Goal: Information Seeking & Learning: Learn about a topic

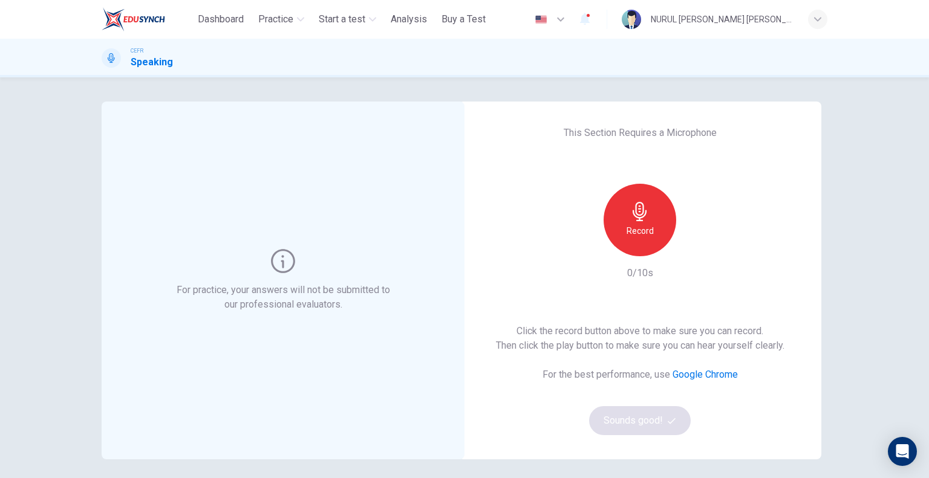
click at [643, 225] on h6 "Record" at bounding box center [640, 231] width 27 height 15
click at [637, 232] on h6 "Stop" at bounding box center [640, 231] width 18 height 15
click at [699, 251] on div "button" at bounding box center [695, 246] width 19 height 19
click at [693, 249] on icon "button" at bounding box center [695, 247] width 12 height 12
click at [656, 431] on button "Sounds good!" at bounding box center [640, 420] width 102 height 29
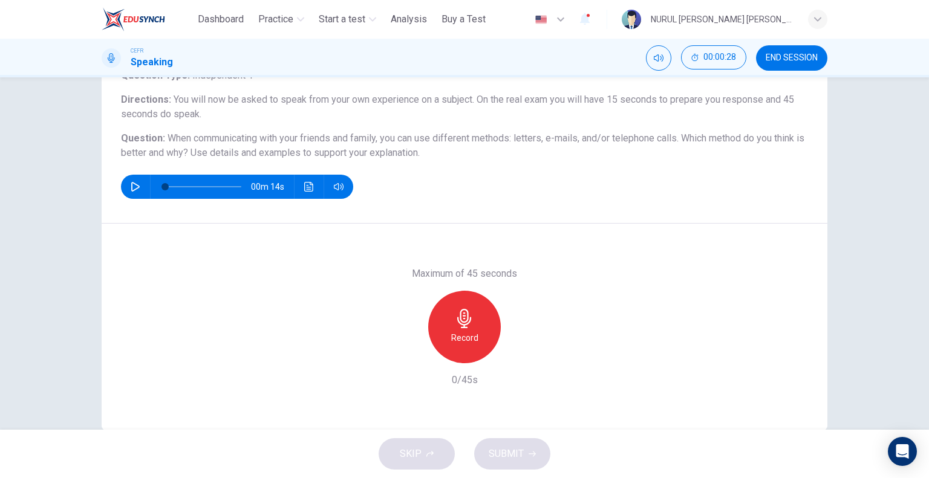
scroll to position [116, 0]
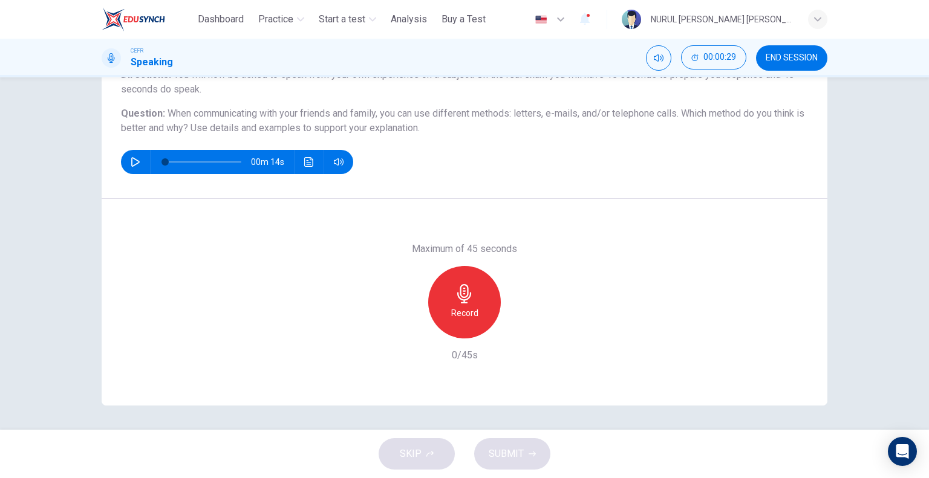
click at [131, 163] on icon "button" at bounding box center [136, 162] width 10 height 10
type input "*"
click at [466, 295] on icon "button" at bounding box center [464, 293] width 19 height 19
click at [467, 318] on h6 "Stop" at bounding box center [464, 313] width 18 height 15
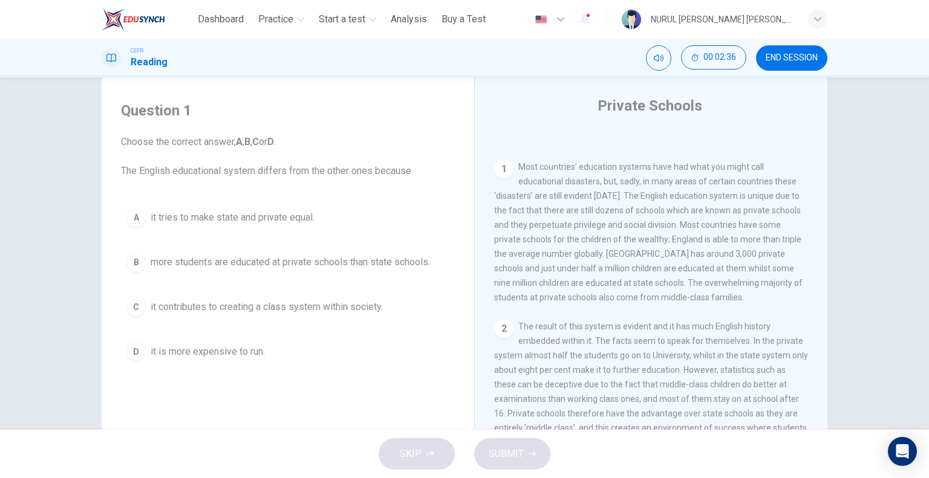
scroll to position [34, 0]
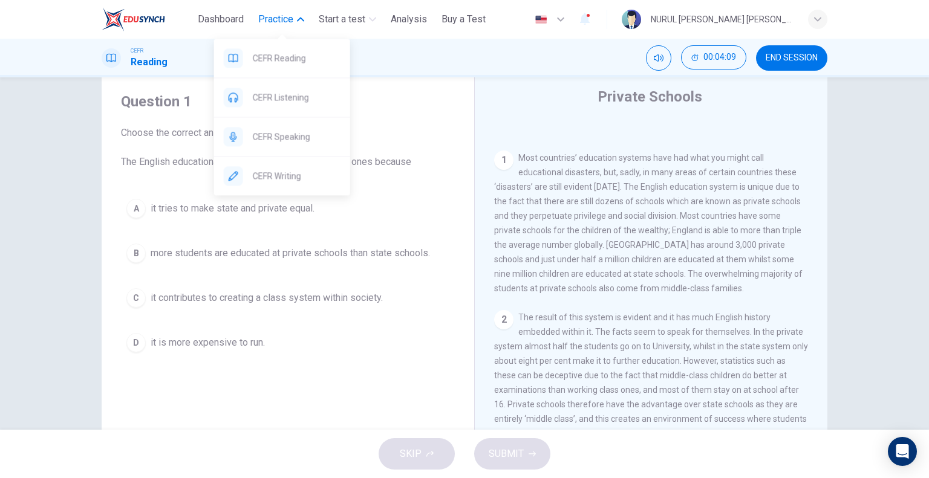
click at [276, 17] on span "Practice" at bounding box center [275, 19] width 35 height 15
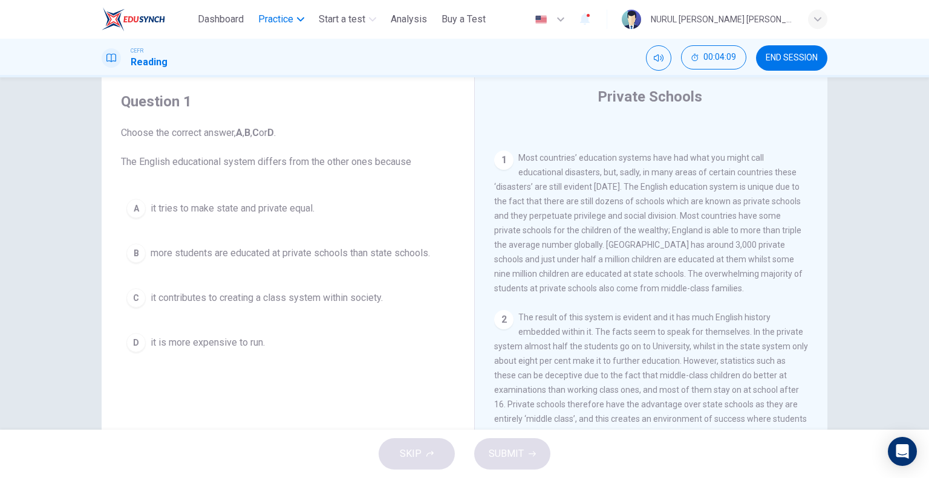
click at [274, 20] on span "Practice" at bounding box center [275, 19] width 35 height 15
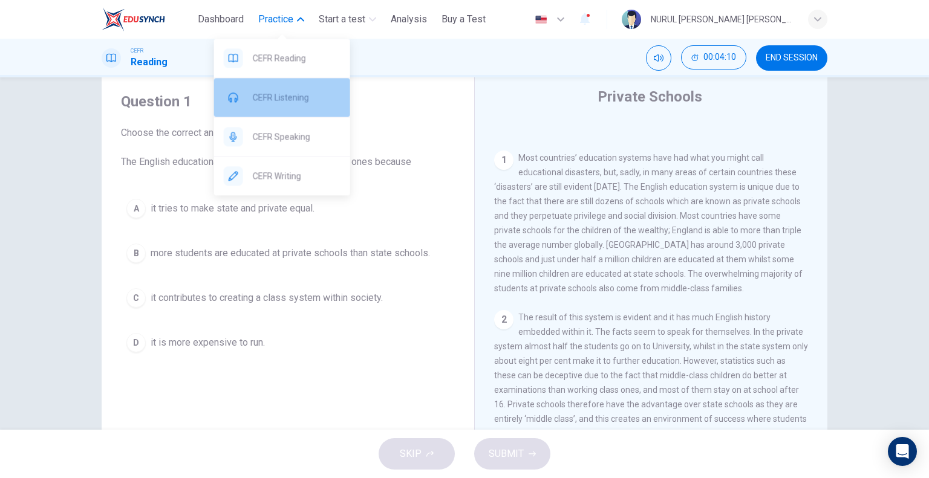
click at [293, 94] on span "CEFR Listening" at bounding box center [297, 97] width 88 height 15
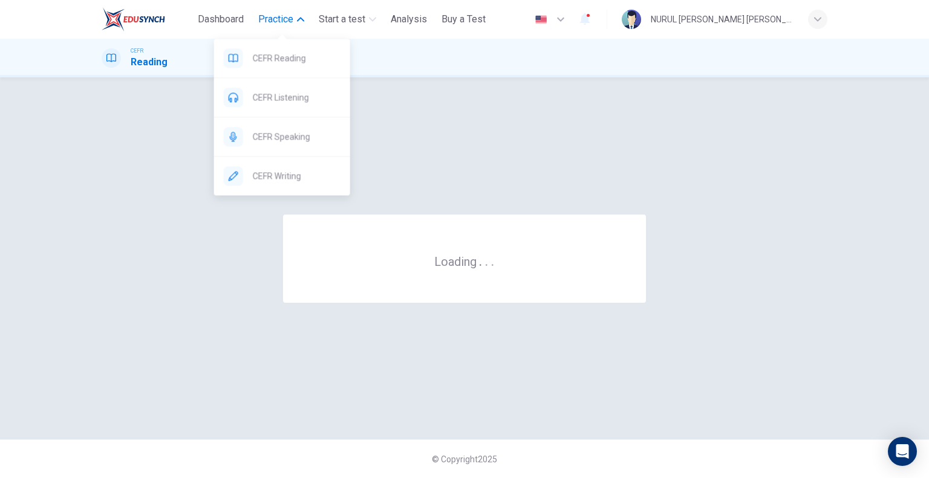
scroll to position [0, 0]
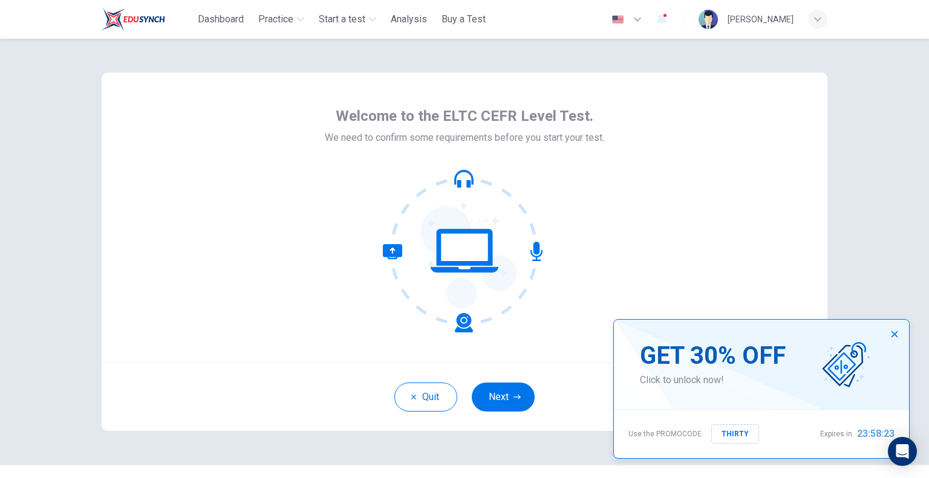
click at [893, 331] on icon "button" at bounding box center [895, 335] width 10 height 10
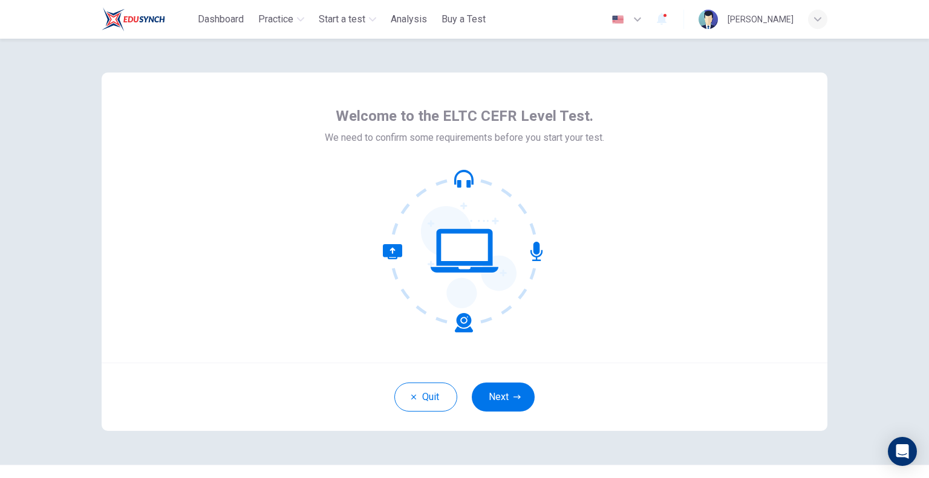
click at [483, 272] on icon at bounding box center [465, 251] width 68 height 44
click at [510, 391] on button "Next" at bounding box center [503, 397] width 63 height 29
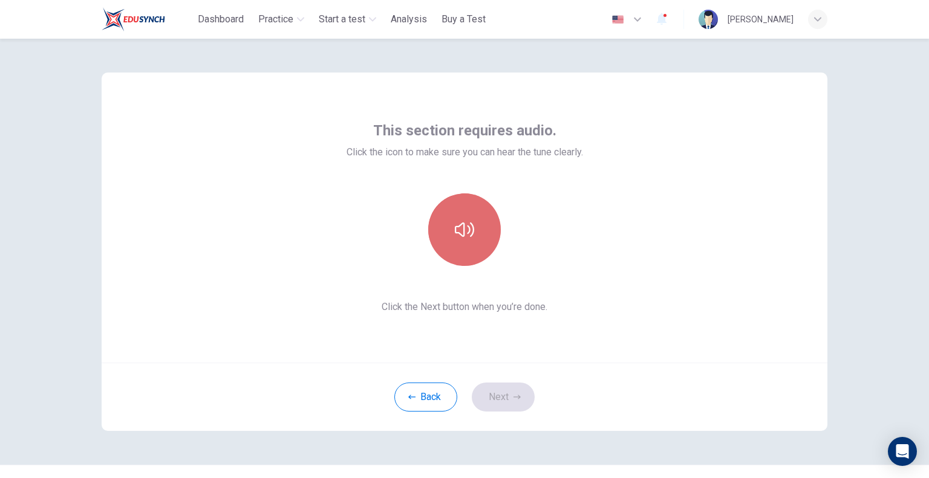
click at [477, 230] on button "button" at bounding box center [464, 230] width 73 height 73
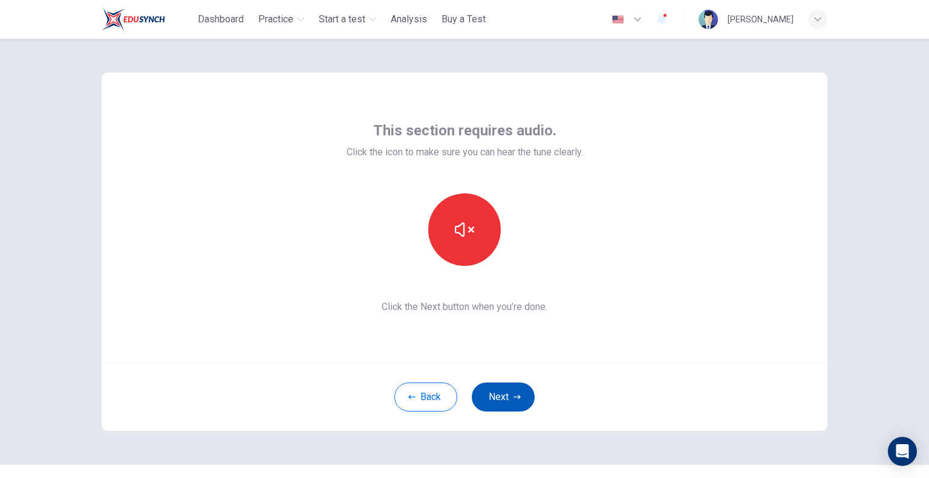
click at [503, 389] on button "Next" at bounding box center [503, 397] width 63 height 29
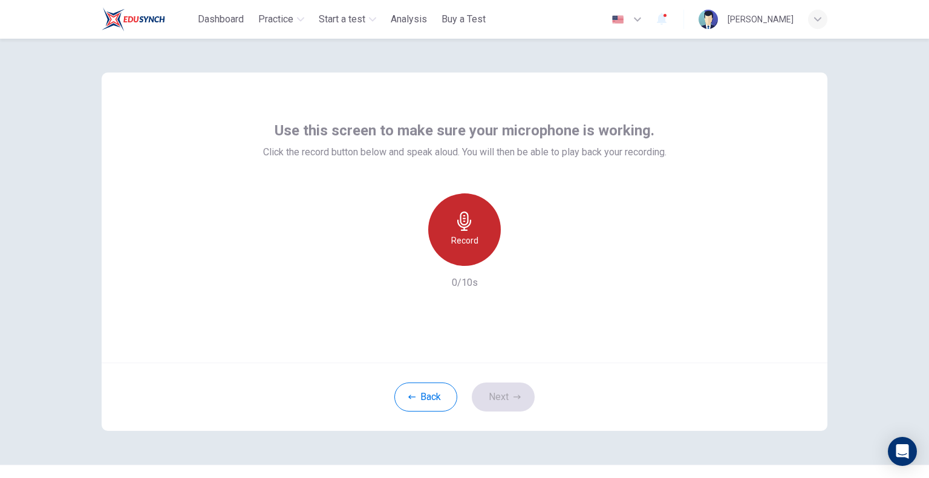
click at [462, 232] on div "Record" at bounding box center [464, 230] width 73 height 73
click at [486, 244] on div "Stop" at bounding box center [464, 230] width 73 height 73
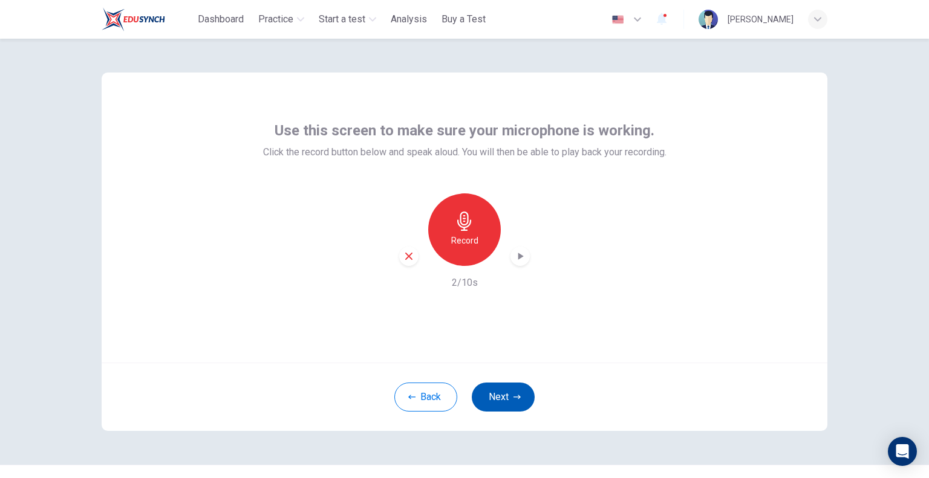
click at [499, 396] on button "Next" at bounding box center [503, 397] width 63 height 29
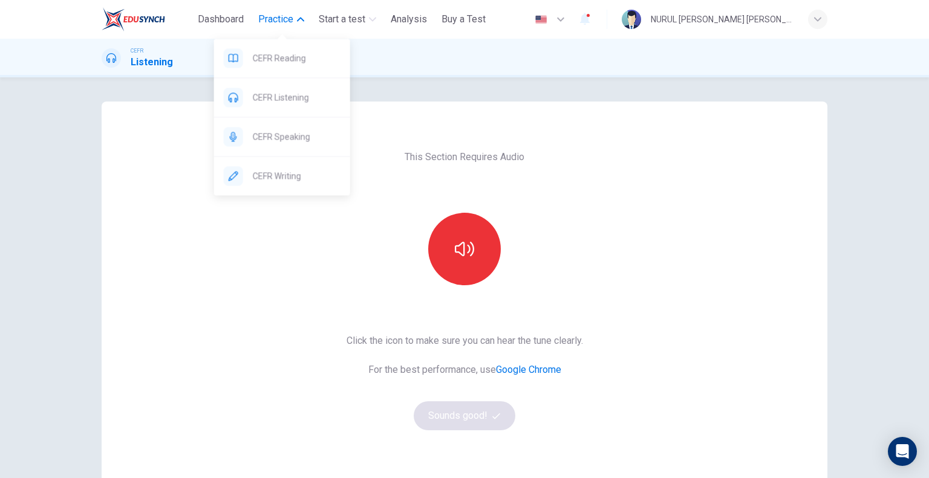
click at [280, 23] on span "Practice" at bounding box center [275, 19] width 35 height 15
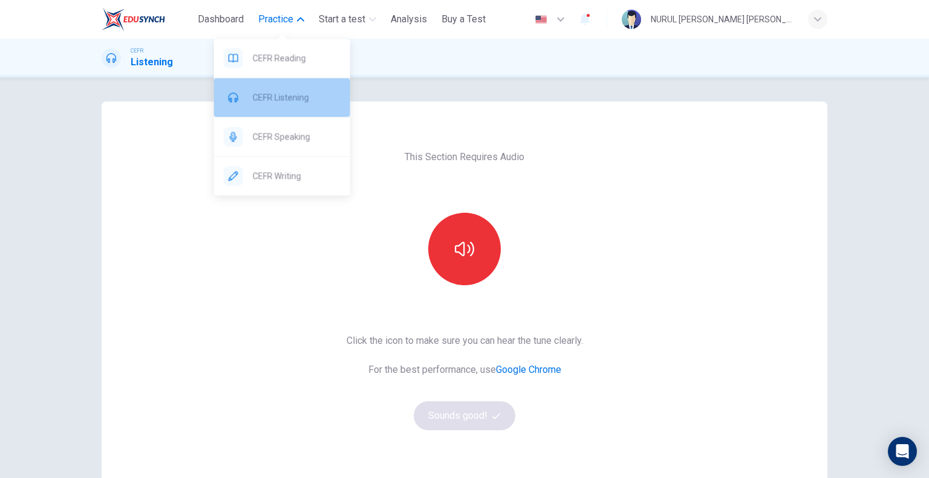
click at [304, 98] on span "CEFR Listening" at bounding box center [297, 97] width 88 height 15
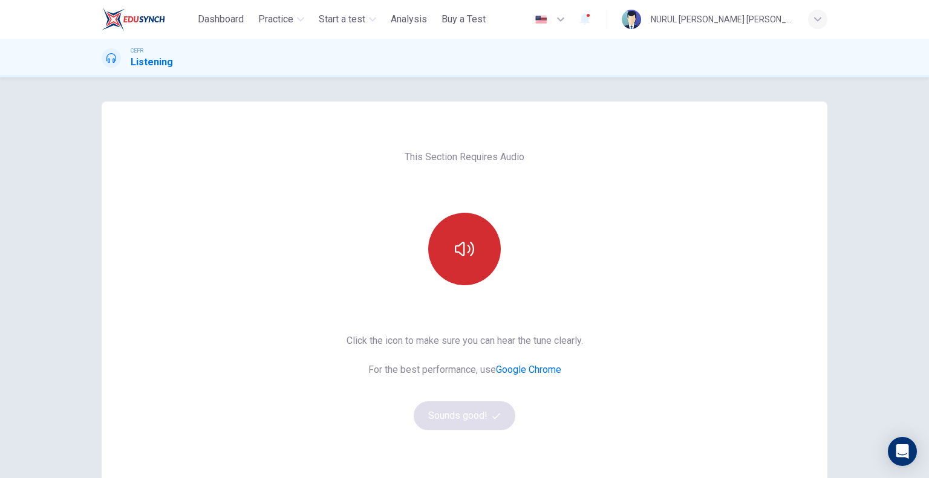
click at [469, 257] on icon "button" at bounding box center [464, 248] width 19 height 19
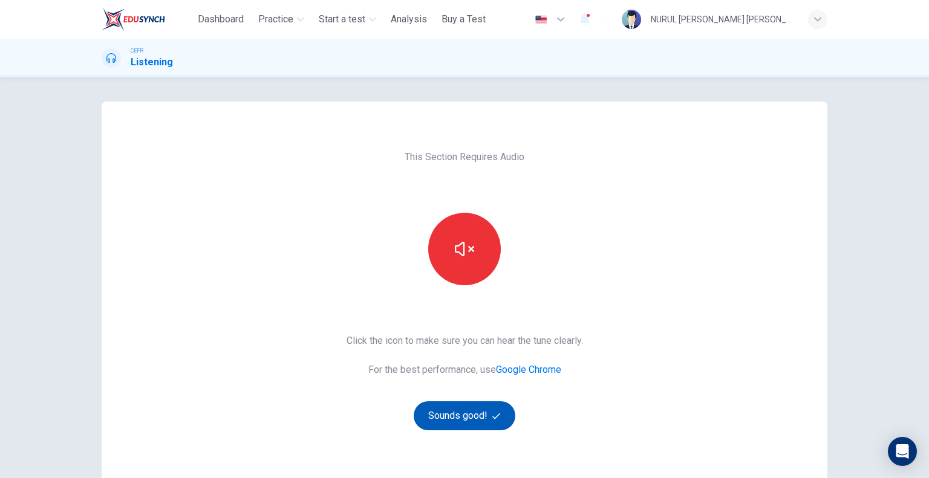
click at [474, 411] on button "Sounds good!" at bounding box center [465, 416] width 102 height 29
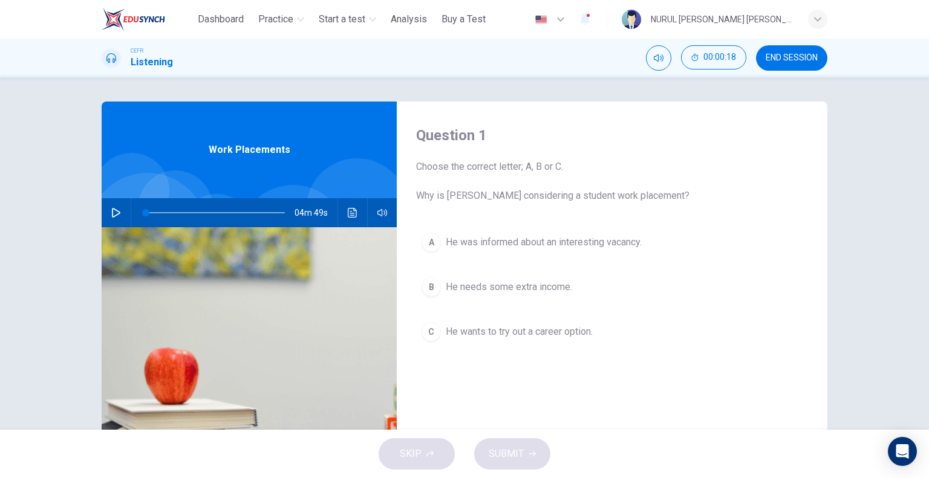
click at [107, 210] on button "button" at bounding box center [115, 212] width 19 height 29
click at [669, 344] on button "C He wants to try out a career option." at bounding box center [612, 332] width 392 height 30
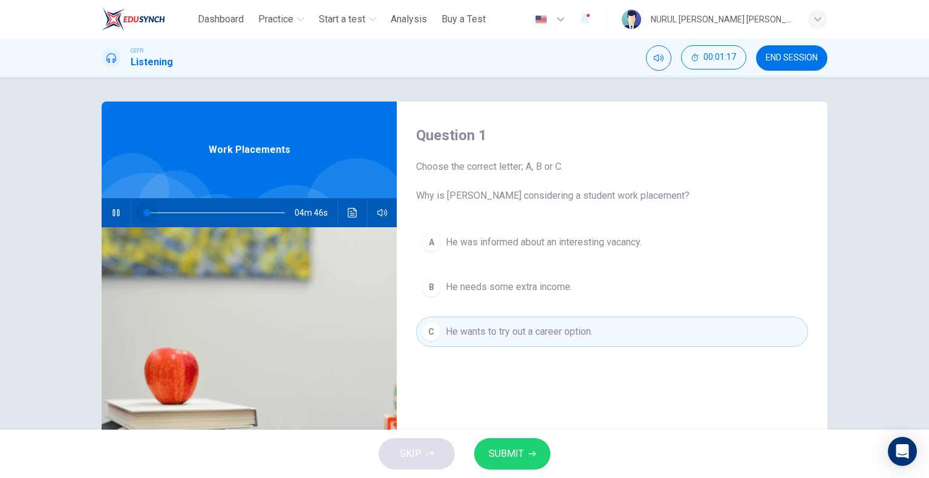
click at [146, 215] on span at bounding box center [215, 212] width 139 height 17
click at [480, 289] on span "He needs some extra income." at bounding box center [509, 287] width 126 height 15
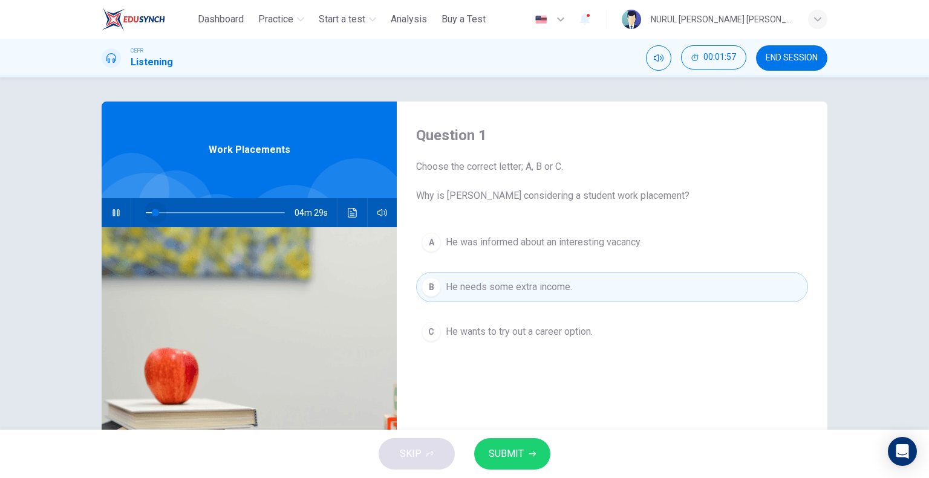
click at [152, 215] on span at bounding box center [155, 212] width 7 height 7
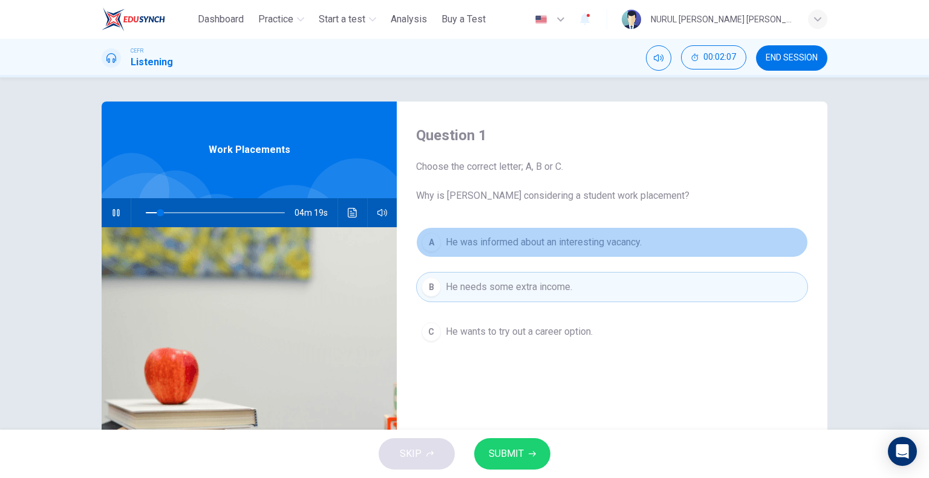
click at [500, 244] on span "He was informed about an interesting vacancy." at bounding box center [544, 242] width 196 height 15
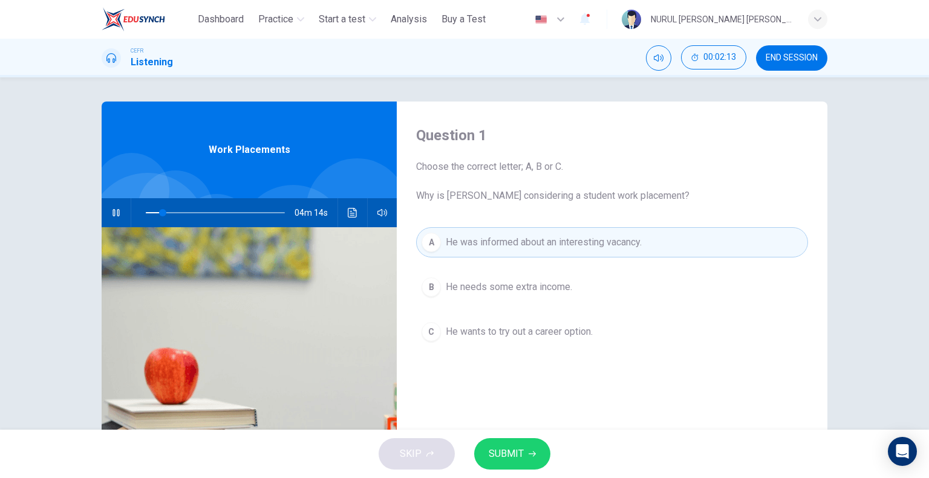
click at [516, 457] on span "SUBMIT" at bounding box center [506, 454] width 35 height 17
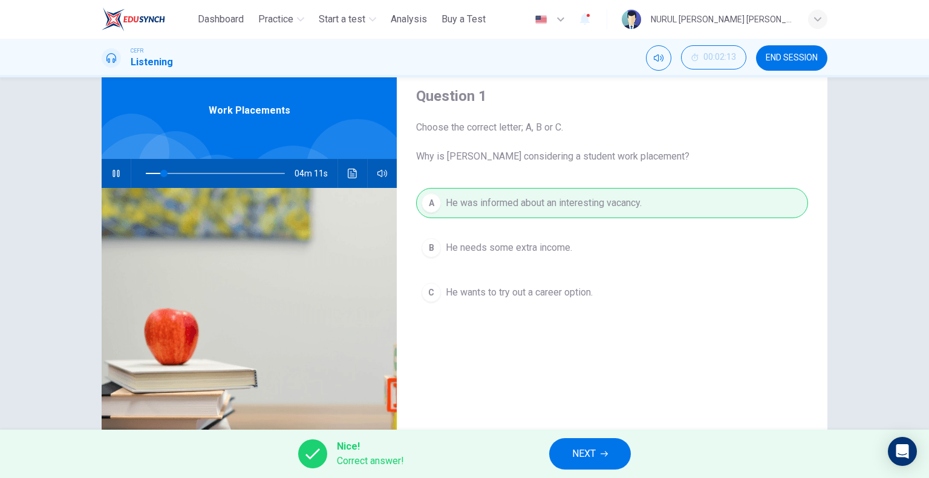
scroll to position [60, 0]
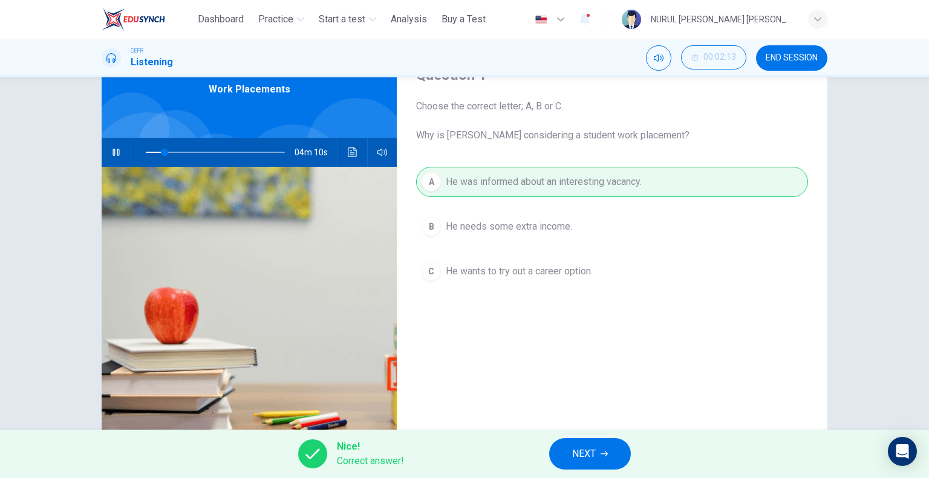
click at [573, 459] on span "NEXT" at bounding box center [584, 454] width 24 height 17
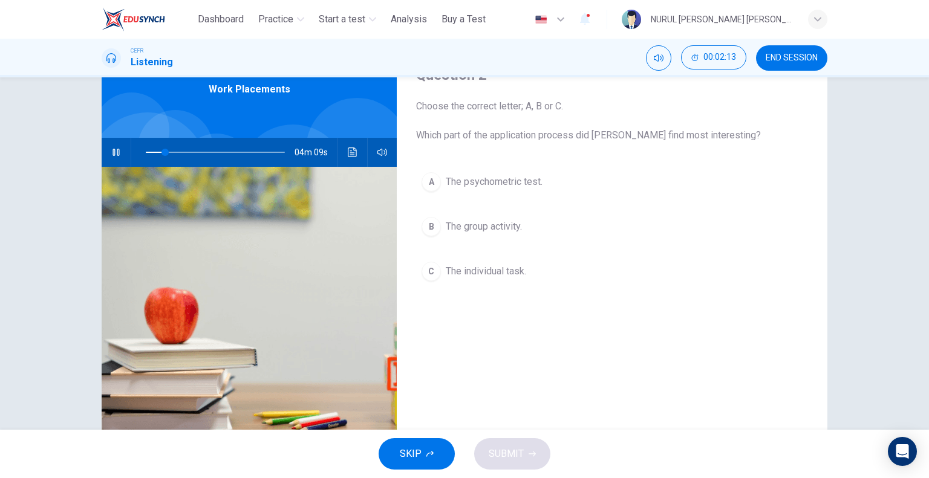
scroll to position [0, 0]
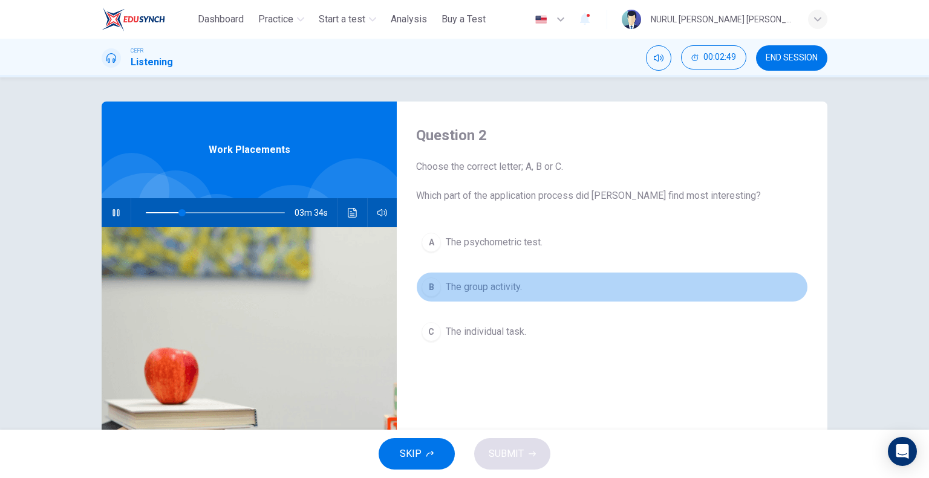
click at [480, 280] on span "The group activity." at bounding box center [484, 287] width 76 height 15
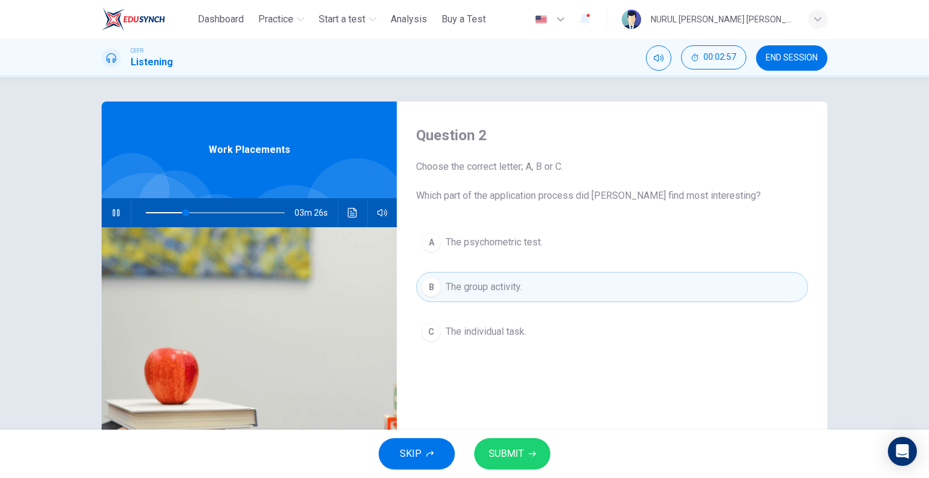
click at [506, 449] on span "SUBMIT" at bounding box center [506, 454] width 35 height 17
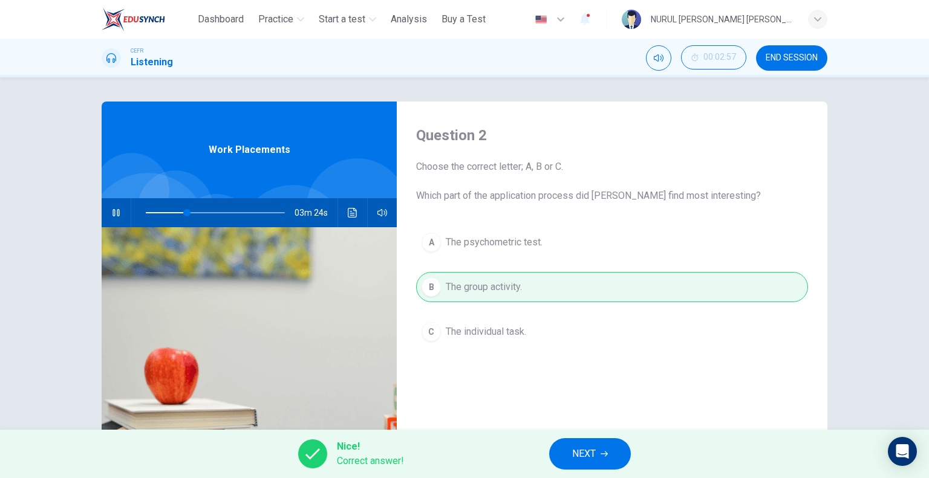
click at [581, 454] on span "NEXT" at bounding box center [584, 454] width 24 height 17
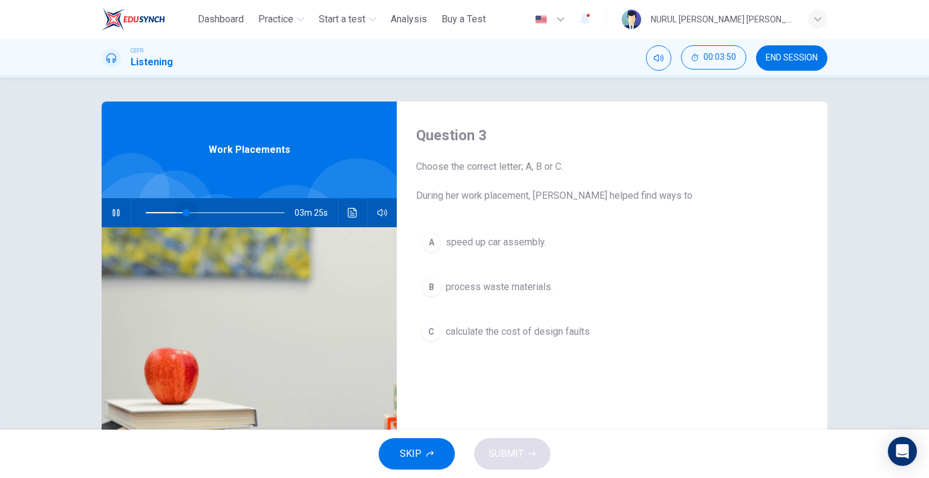
click at [183, 214] on span at bounding box center [215, 212] width 139 height 17
click at [183, 210] on span at bounding box center [186, 212] width 7 height 7
click at [489, 242] on span "speed up car assembly." at bounding box center [496, 242] width 100 height 15
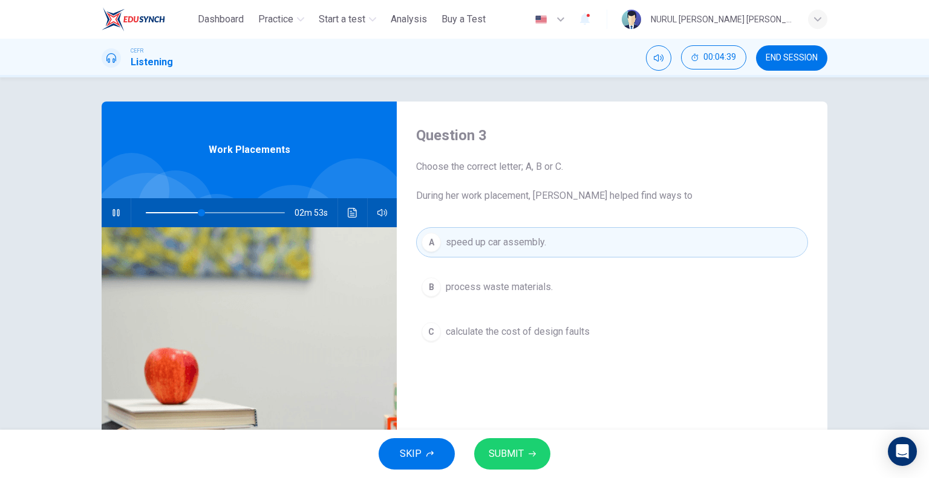
click at [507, 453] on span "SUBMIT" at bounding box center [506, 454] width 35 height 17
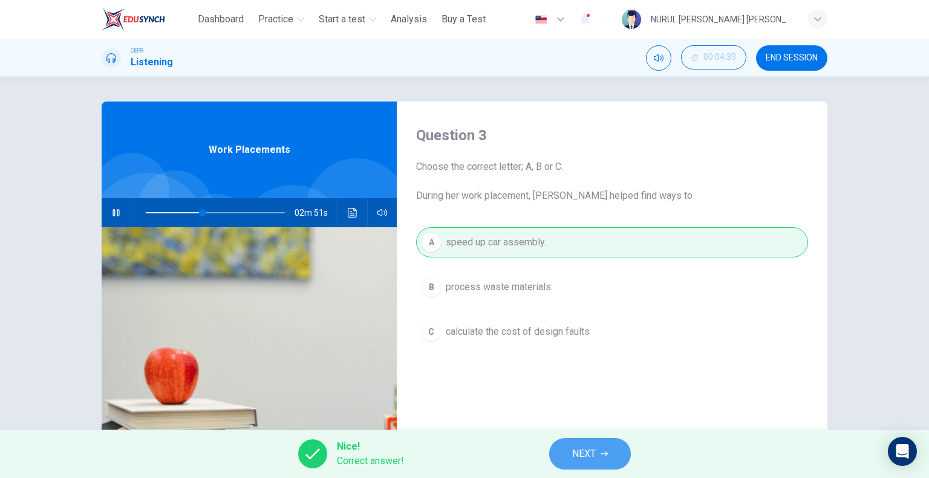
click at [568, 454] on button "NEXT" at bounding box center [590, 453] width 82 height 31
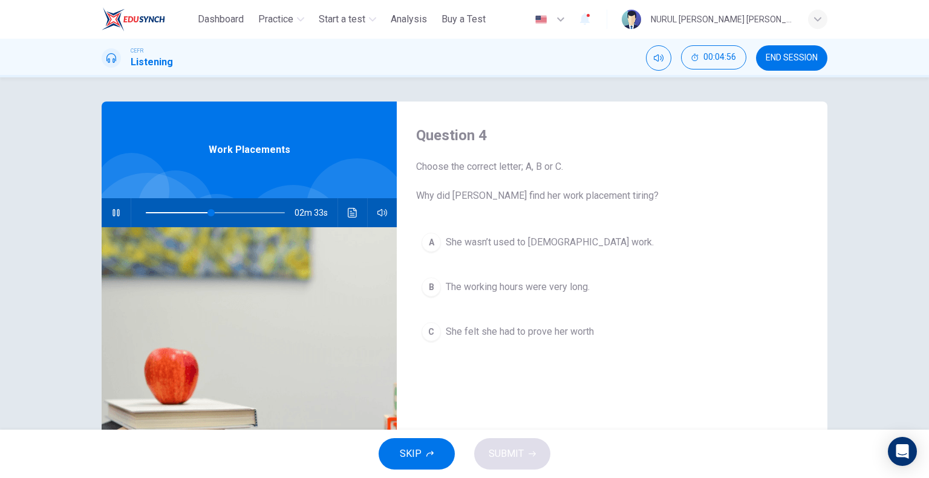
click at [488, 333] on span "She felt she had to prove her worth" at bounding box center [520, 332] width 148 height 15
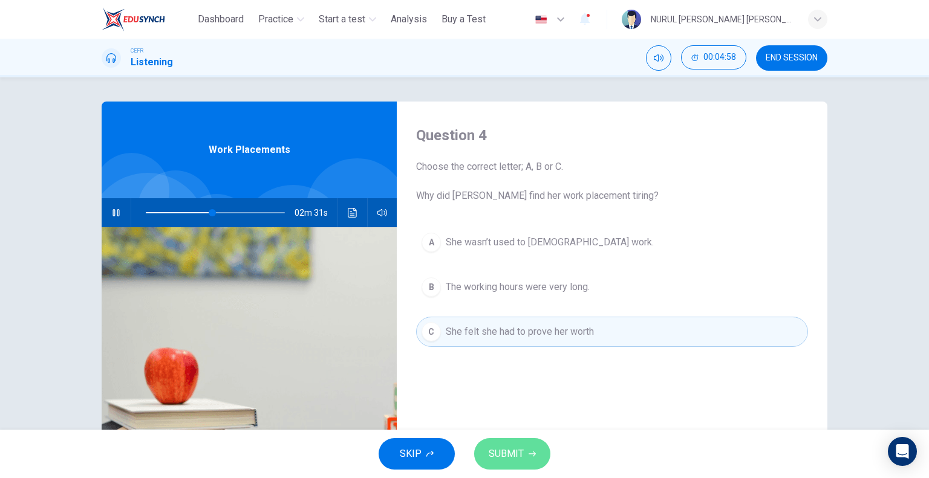
click at [525, 452] on button "SUBMIT" at bounding box center [512, 453] width 76 height 31
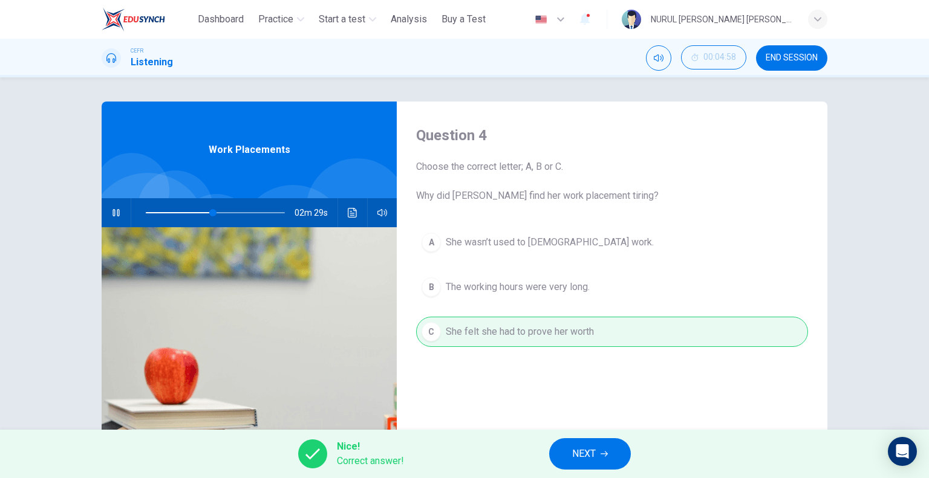
click at [586, 454] on span "NEXT" at bounding box center [584, 454] width 24 height 17
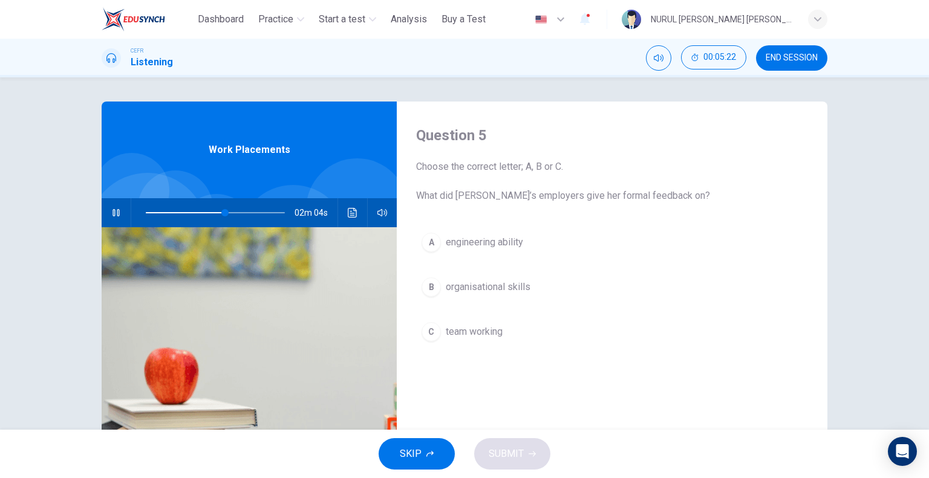
click at [530, 289] on button "B organisational skills" at bounding box center [612, 287] width 392 height 30
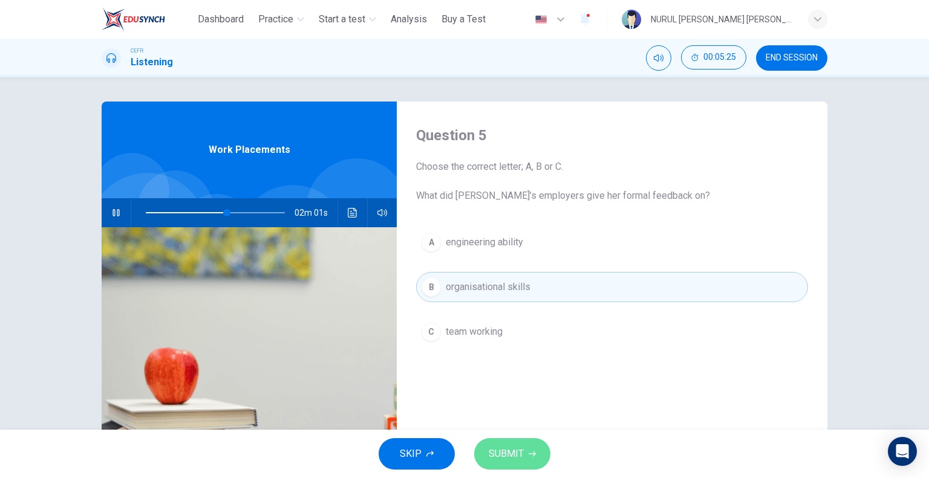
click at [524, 458] on button "SUBMIT" at bounding box center [512, 453] width 76 height 31
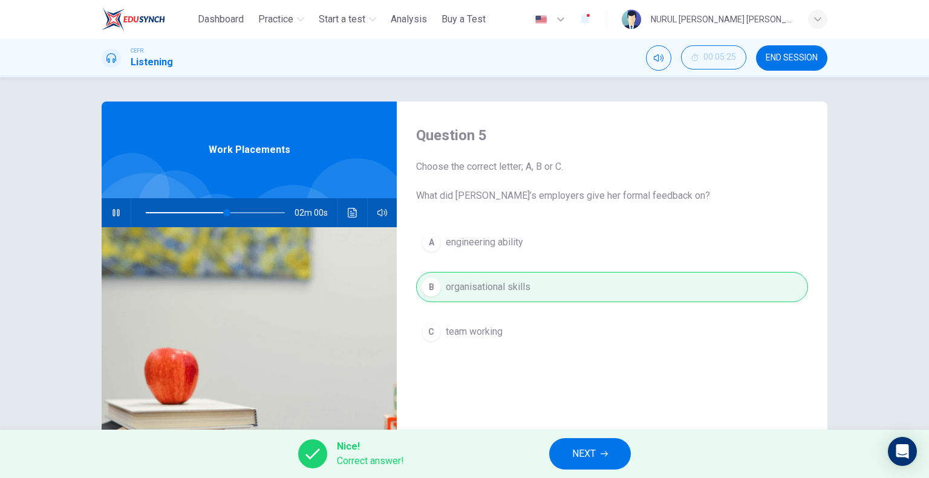
click at [584, 452] on span "NEXT" at bounding box center [584, 454] width 24 height 17
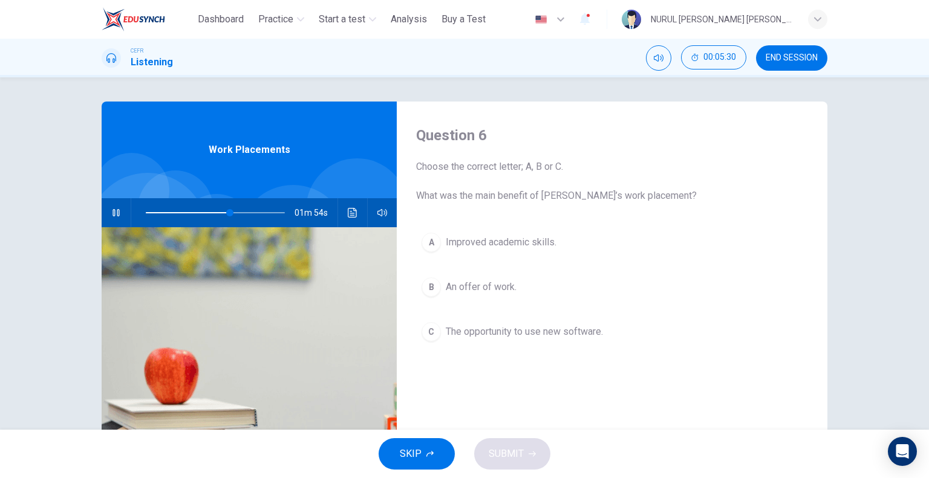
click at [496, 285] on span "An offer of work." at bounding box center [481, 287] width 71 height 15
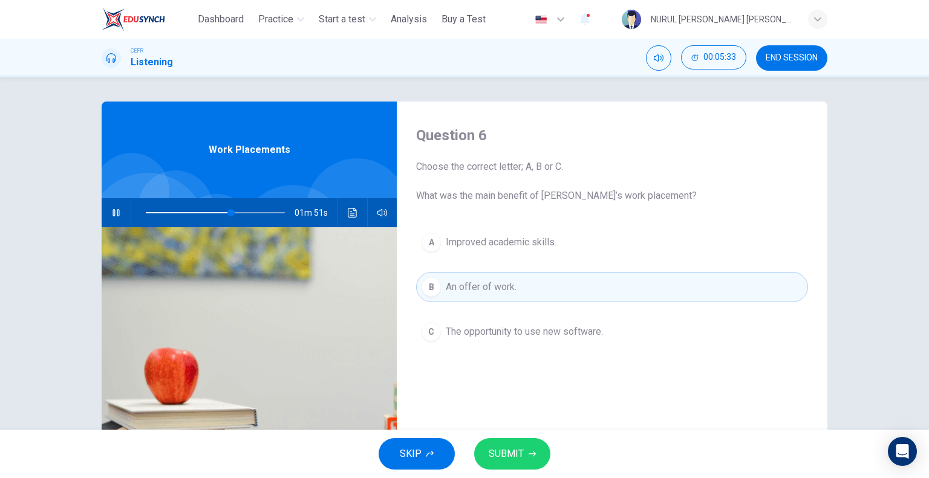
click at [520, 457] on span "SUBMIT" at bounding box center [506, 454] width 35 height 17
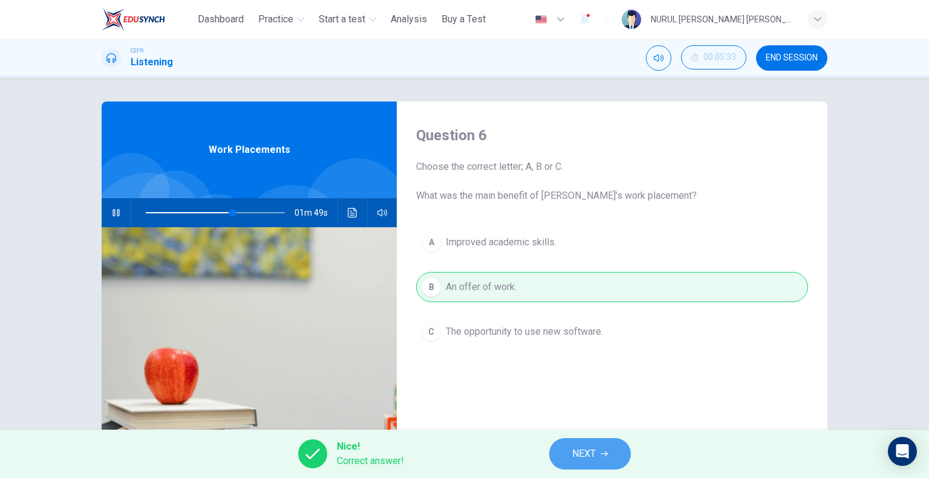
click at [593, 451] on span "NEXT" at bounding box center [584, 454] width 24 height 17
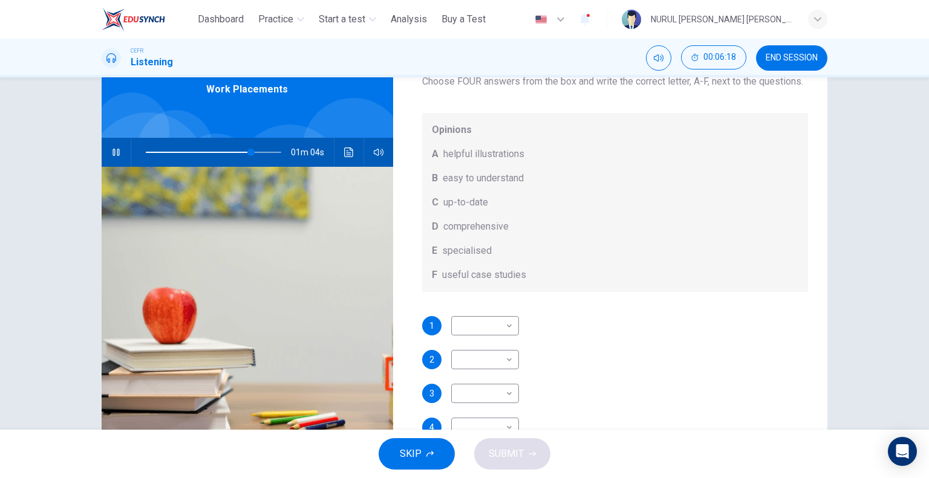
scroll to position [68, 0]
click at [504, 328] on body "This site uses cookies, as explained in our Privacy Policy . If you agree to th…" at bounding box center [464, 239] width 929 height 478
click at [487, 360] on li "B" at bounding box center [482, 364] width 68 height 19
type input "**"
type input "*"
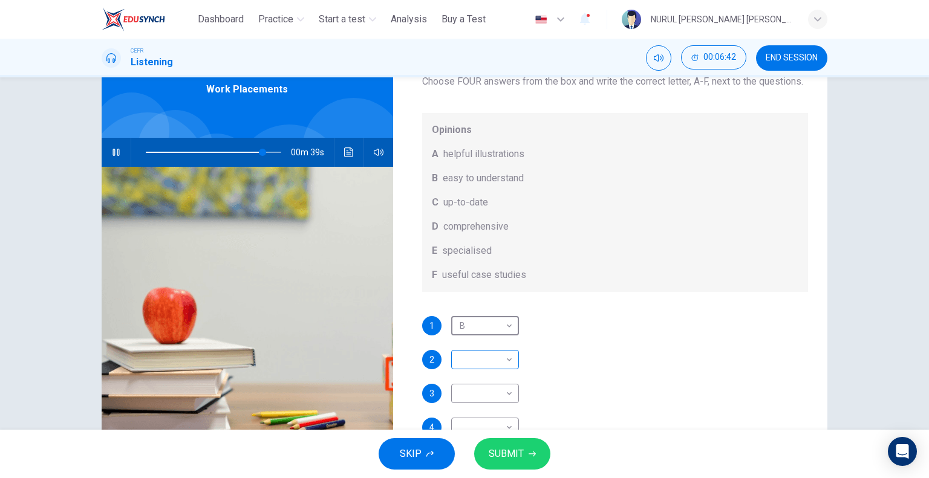
click at [489, 365] on body "This site uses cookies, as explained in our Privacy Policy . If you agree to th…" at bounding box center [464, 239] width 929 height 478
click at [491, 360] on li "A" at bounding box center [482, 362] width 68 height 19
type input "**"
type input "*"
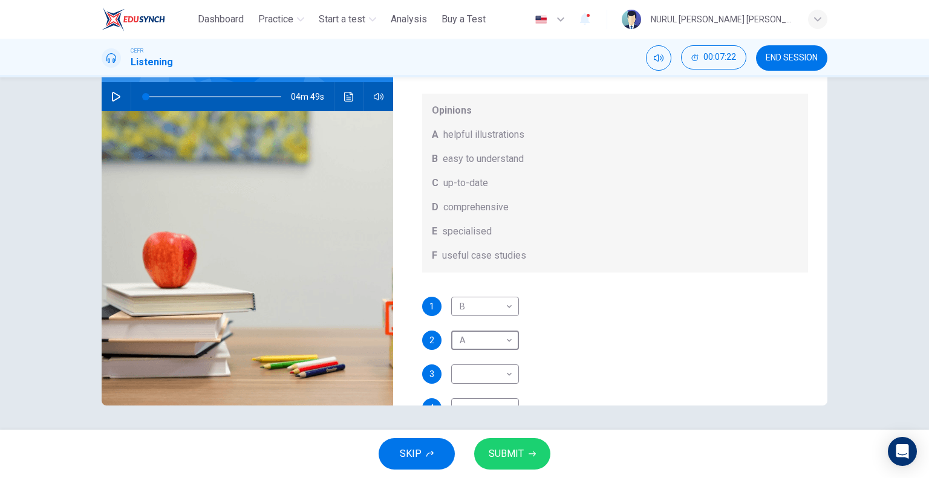
scroll to position [0, 0]
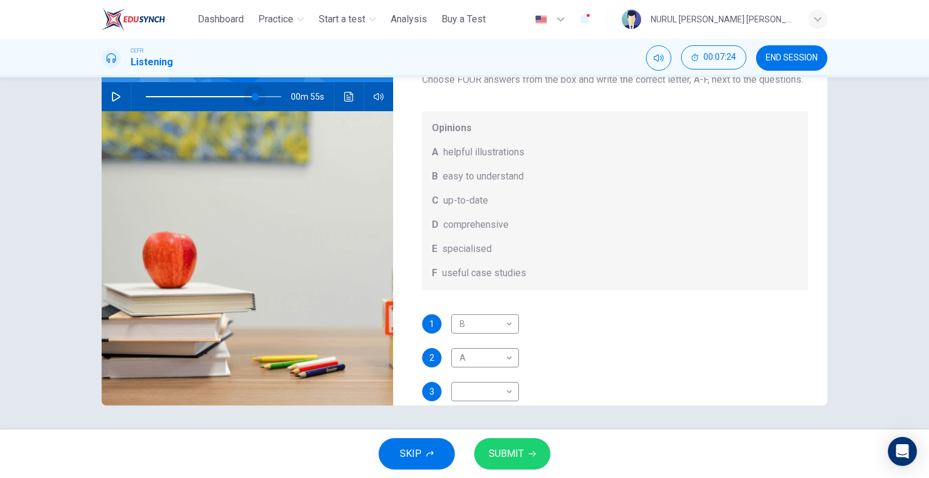
click at [253, 97] on span at bounding box center [213, 96] width 135 height 17
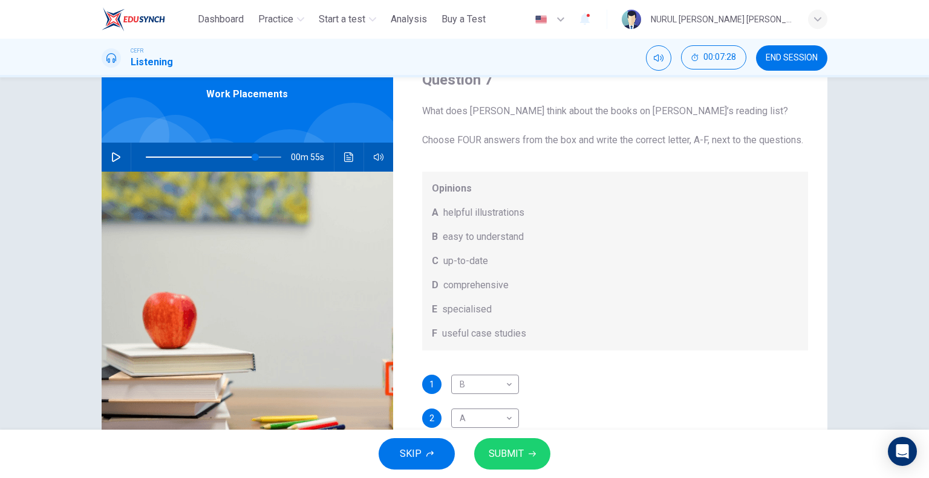
click at [111, 157] on icon "button" at bounding box center [116, 157] width 10 height 10
click at [254, 158] on span at bounding box center [257, 157] width 7 height 7
click at [242, 158] on span at bounding box center [244, 157] width 7 height 7
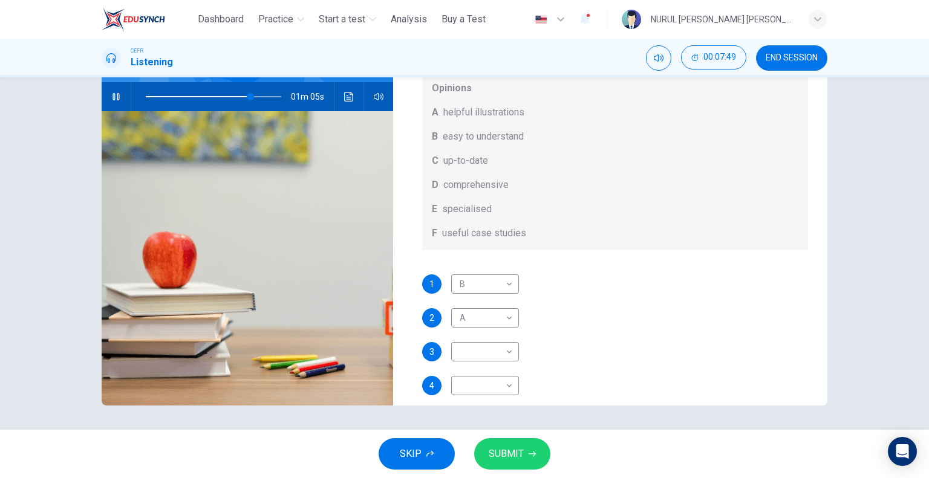
scroll to position [68, 0]
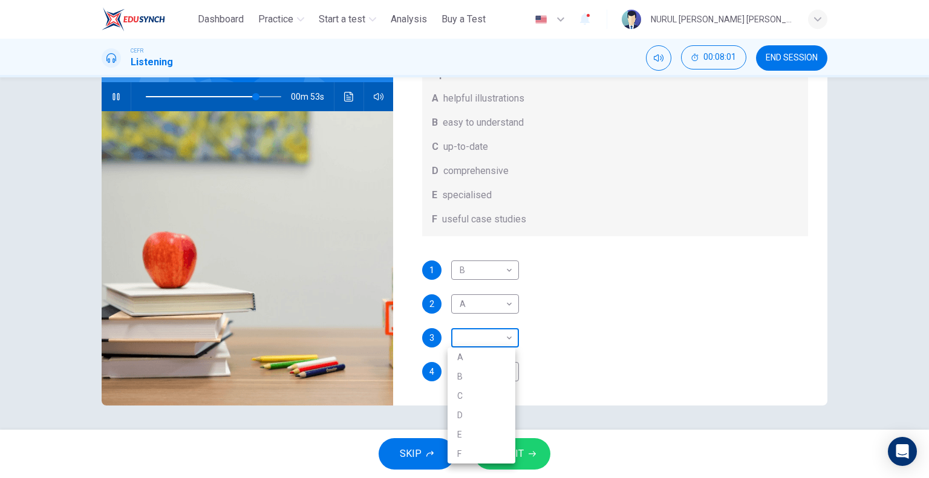
click at [479, 342] on body "This site uses cookies, as explained in our Privacy Policy . If you agree to th…" at bounding box center [464, 239] width 929 height 478
click at [466, 430] on li "E" at bounding box center [482, 434] width 68 height 19
type input "**"
type input "*"
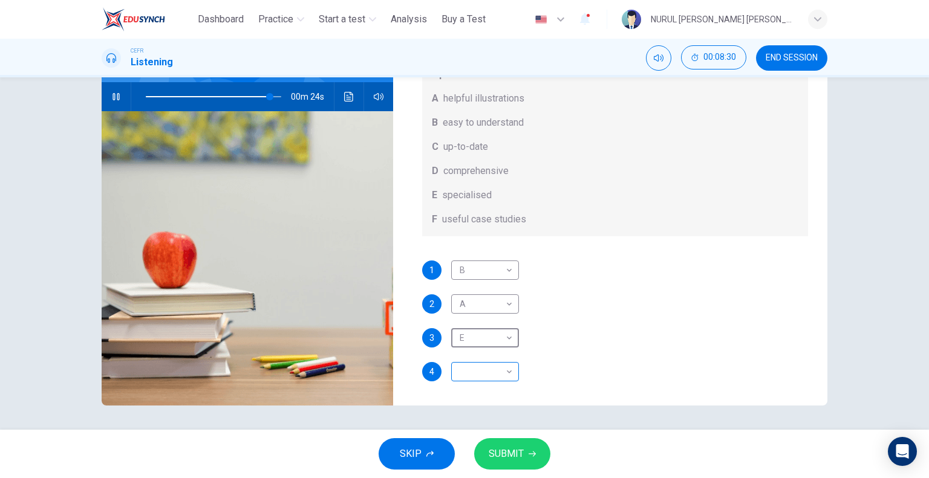
click at [508, 373] on body "This site uses cookies, as explained in our Privacy Policy . If you agree to th…" at bounding box center [464, 239] width 929 height 478
click at [482, 412] on li "D" at bounding box center [482, 420] width 68 height 19
type input "**"
type input "*"
click at [577, 374] on div "4 D * ​" at bounding box center [615, 371] width 386 height 19
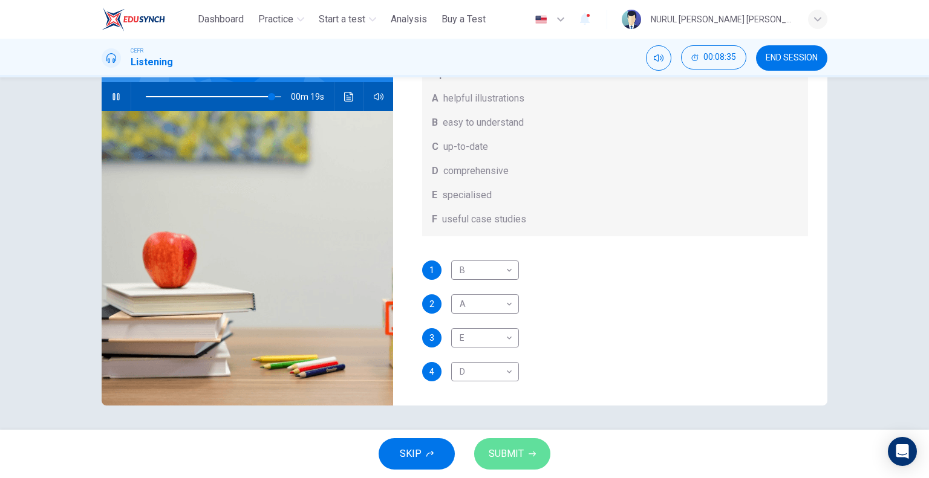
click at [530, 452] on icon "button" at bounding box center [532, 454] width 7 height 7
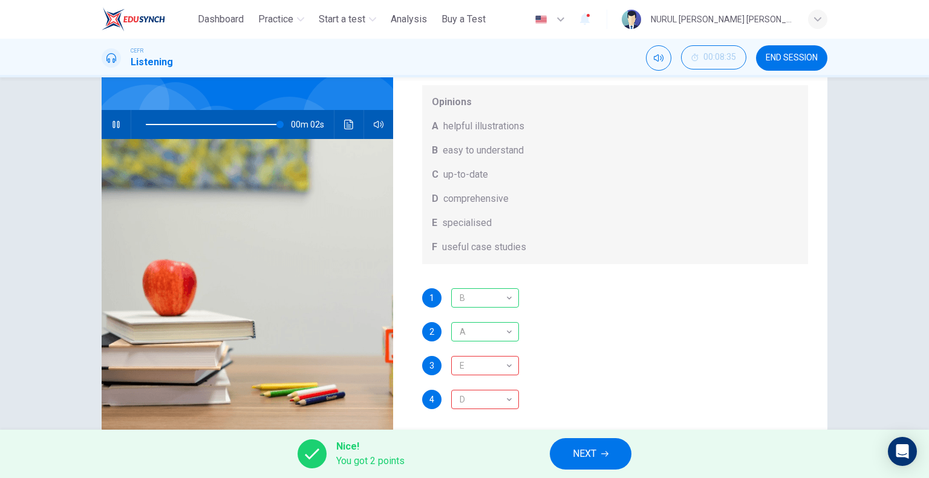
scroll to position [116, 0]
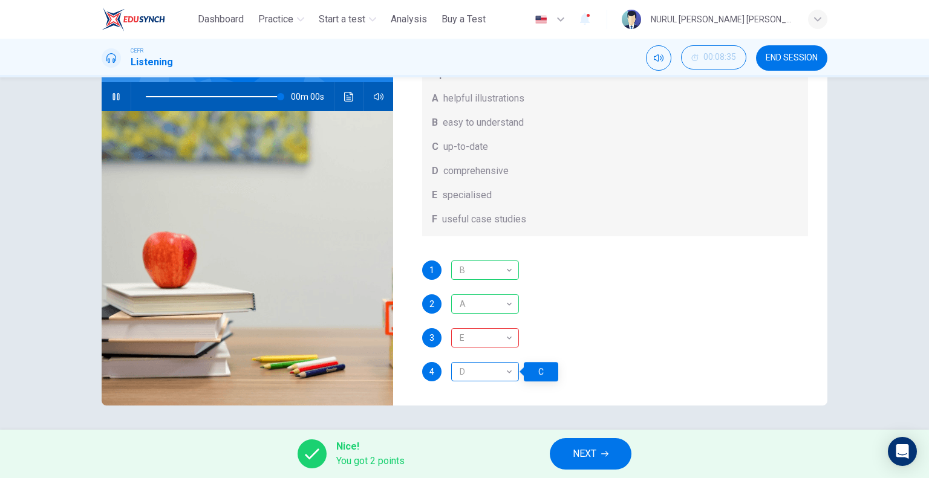
type input "*"
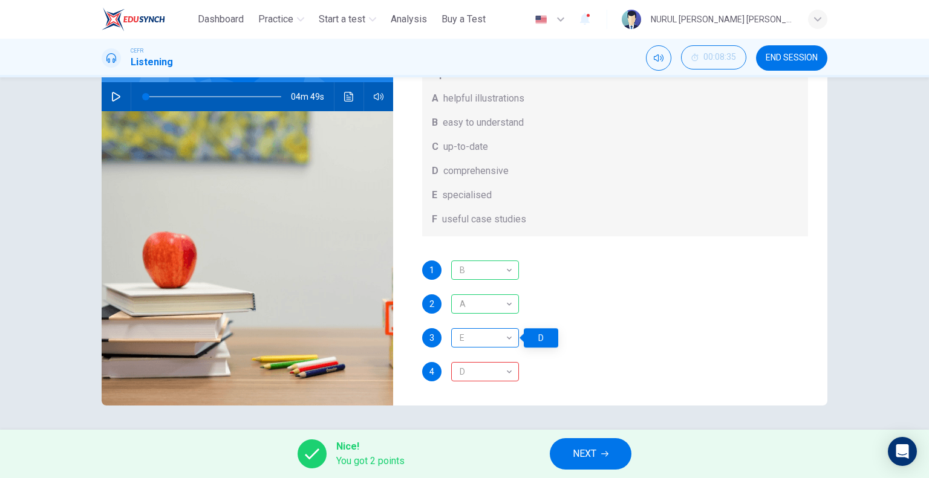
click at [504, 338] on div "E" at bounding box center [483, 338] width 64 height 34
click at [538, 344] on div "D" at bounding box center [541, 337] width 34 height 19
click at [498, 365] on div "D" at bounding box center [483, 372] width 64 height 34
click at [606, 455] on icon "button" at bounding box center [604, 454] width 7 height 7
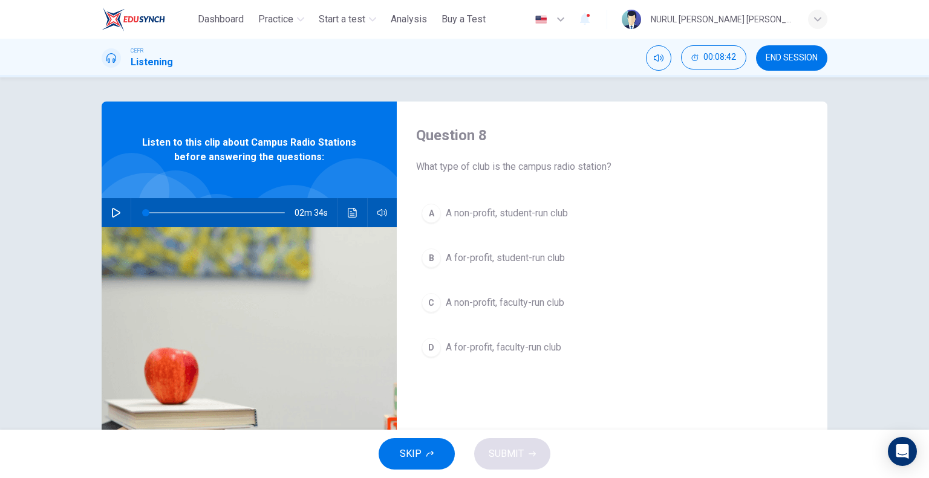
scroll to position [0, 0]
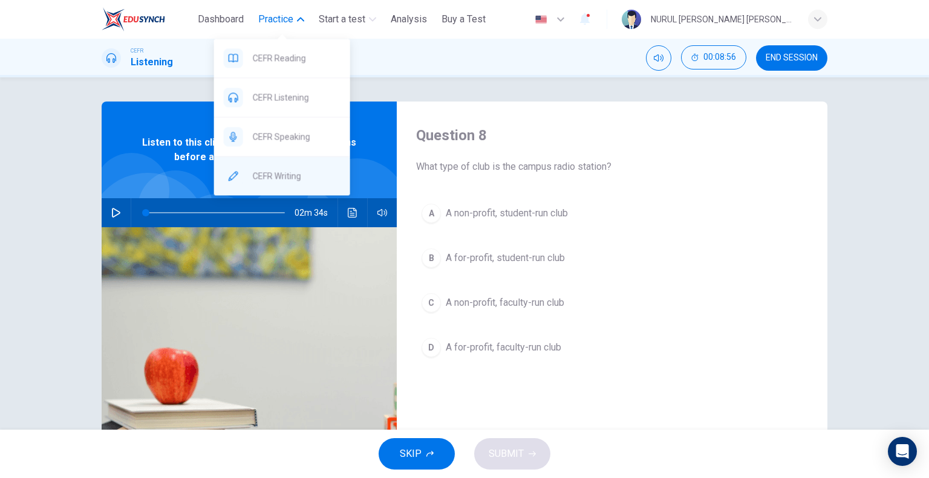
click at [288, 171] on span "CEFR Writing" at bounding box center [297, 176] width 88 height 15
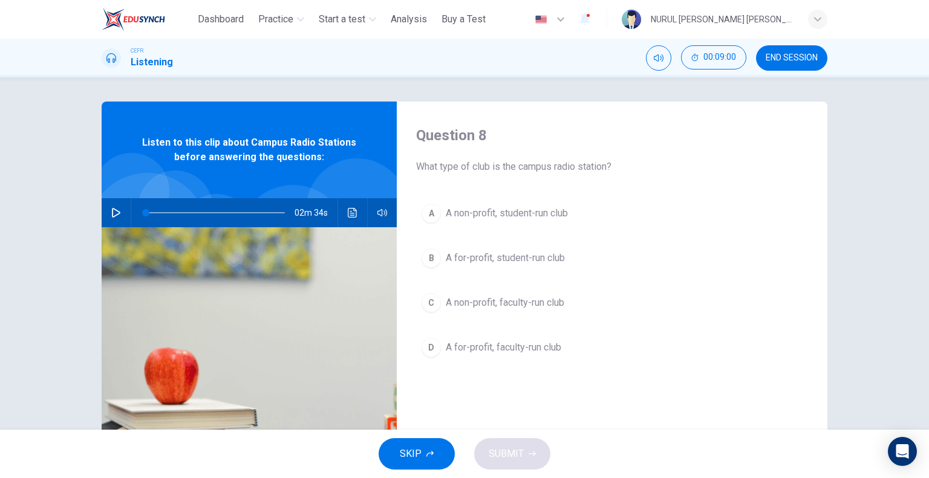
click at [800, 60] on span "END SESSION" at bounding box center [792, 58] width 52 height 10
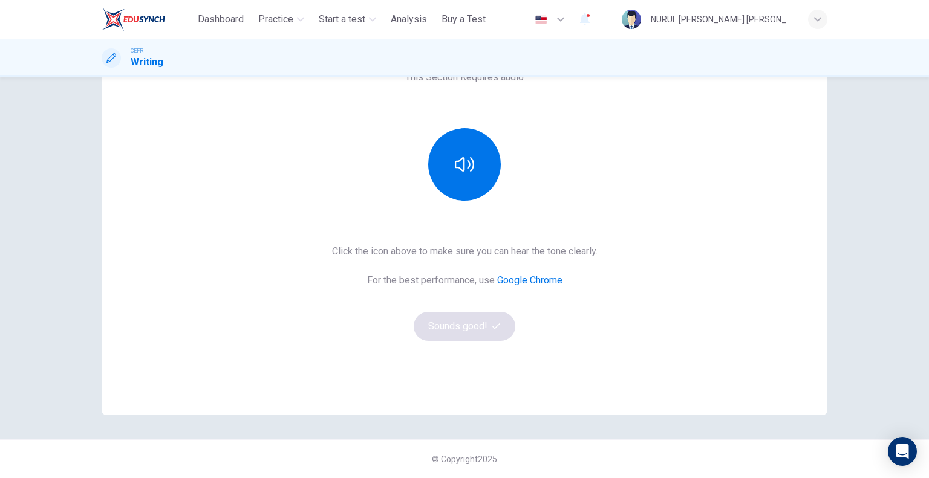
scroll to position [46, 0]
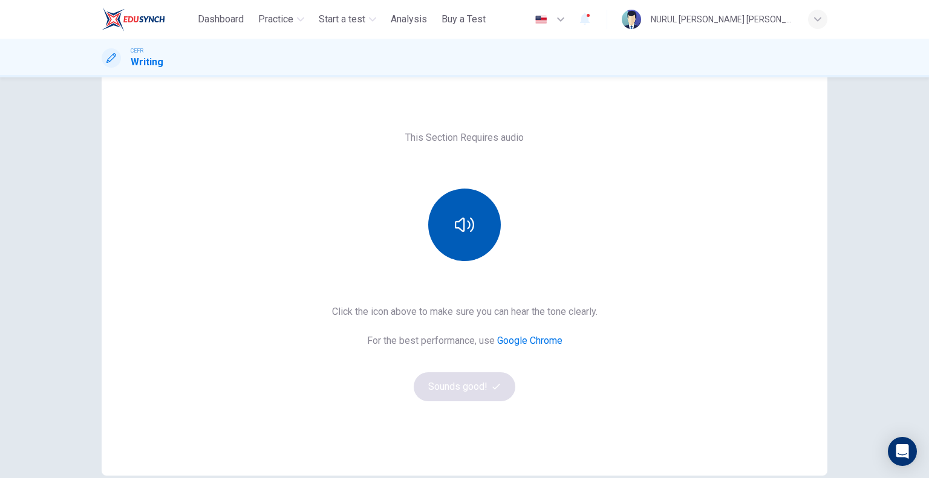
click at [475, 232] on button "button" at bounding box center [464, 225] width 73 height 73
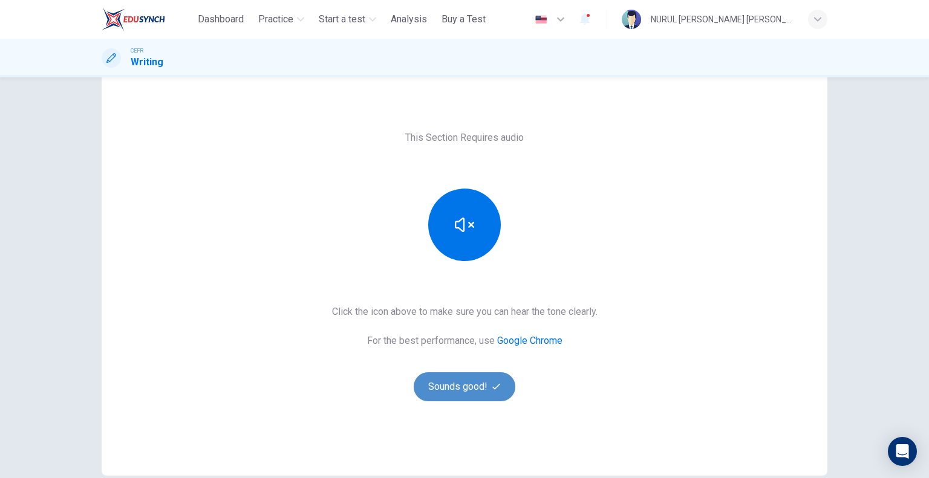
click at [487, 382] on button "Sounds good!" at bounding box center [465, 387] width 102 height 29
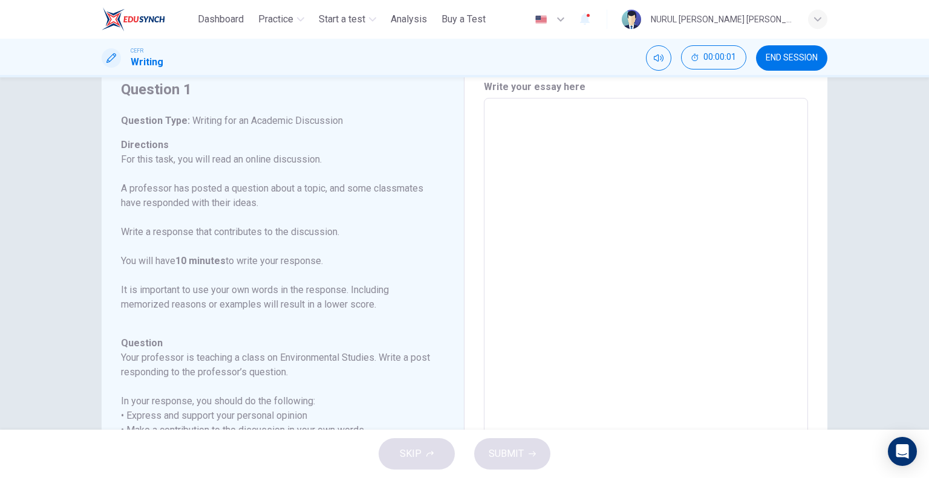
click at [572, 209] on textarea at bounding box center [645, 300] width 307 height 384
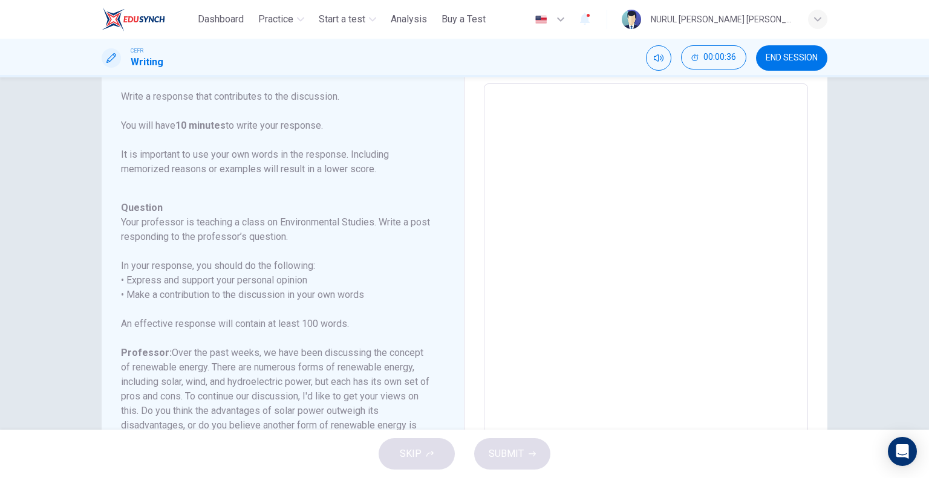
scroll to position [131, 0]
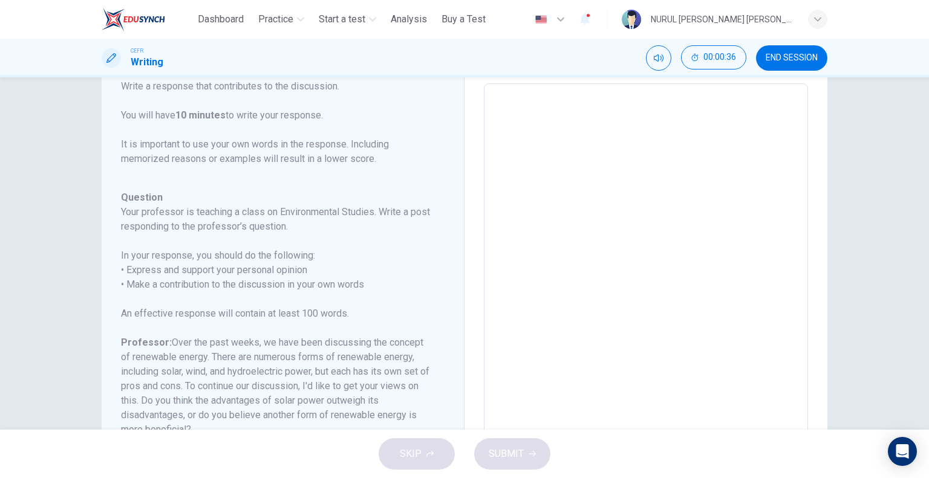
drag, startPoint x: 443, startPoint y: 256, endPoint x: 440, endPoint y: 273, distance: 17.8
click at [440, 273] on div "Question 1 Question Type : Writing for an Academic Discussion Directions For th…" at bounding box center [287, 285] width 333 height 441
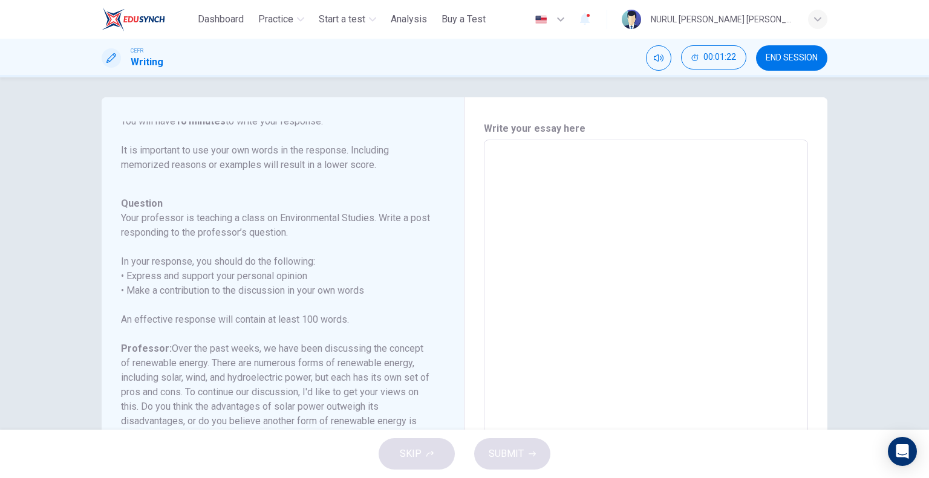
scroll to position [242, 0]
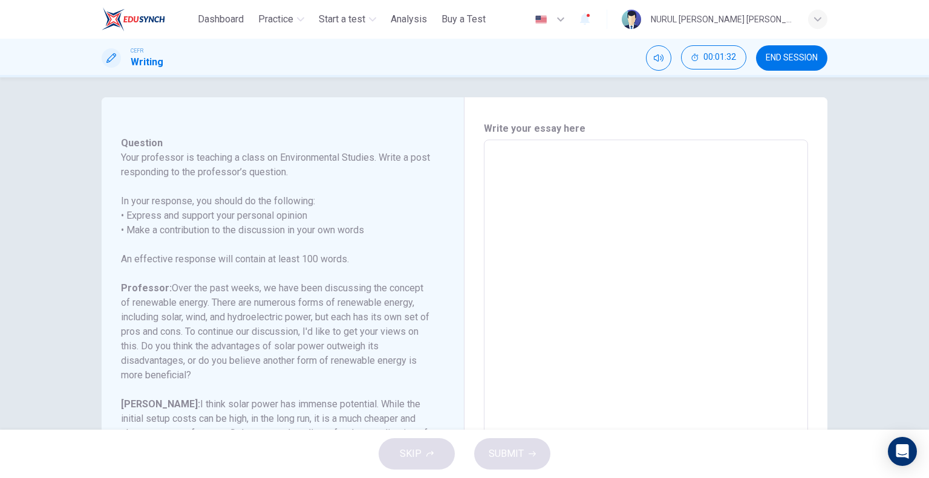
click at [533, 201] on textarea at bounding box center [645, 342] width 307 height 384
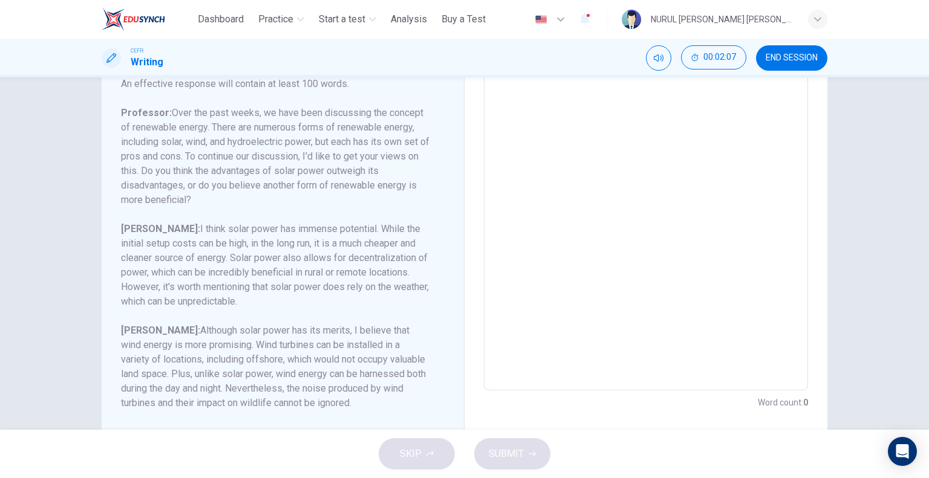
scroll to position [186, 0]
